Goal: Browse casually

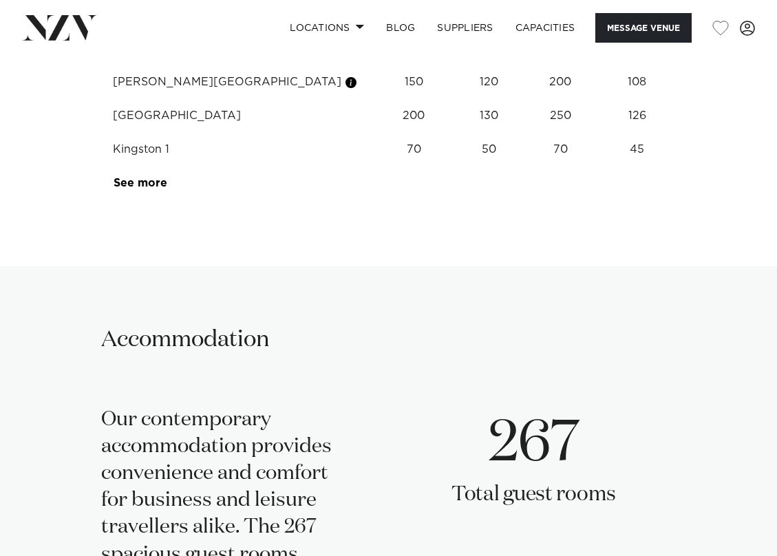
scroll to position [2399, 0]
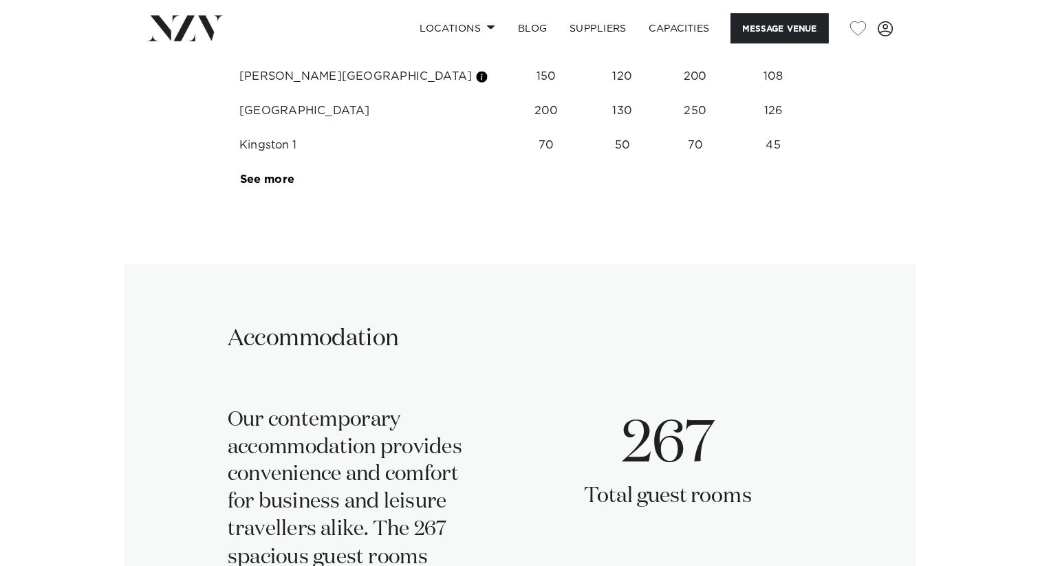
scroll to position [1719, 0]
